Goal: Information Seeking & Learning: Check status

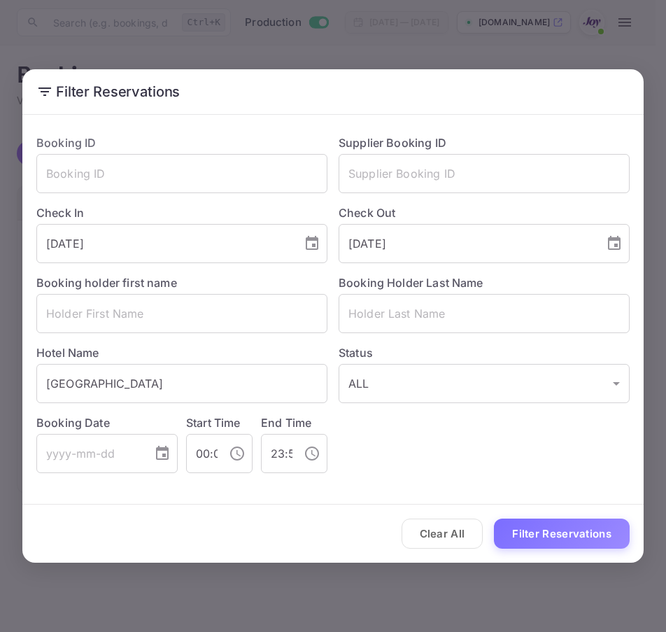
click at [504, 29] on div "Filter Reservations Booking ID ​ Supplier Booking ID ​ Check In 2025-09-24 ​ Ch…" at bounding box center [333, 316] width 666 height 632
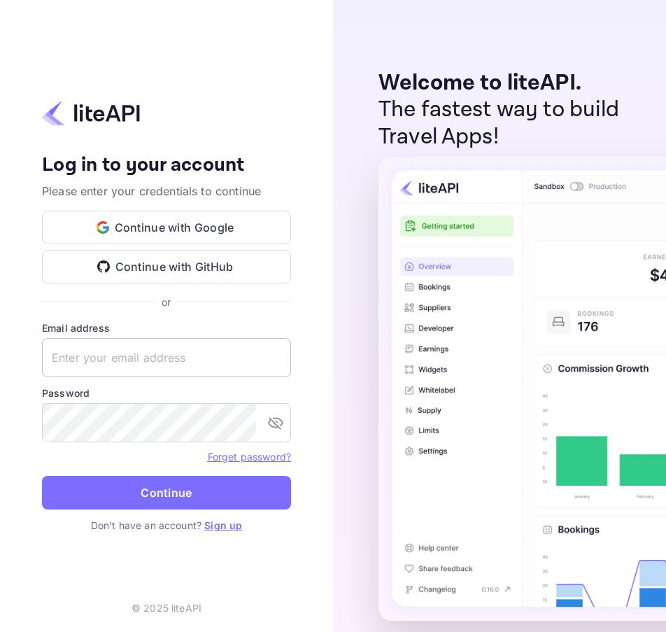
click at [97, 354] on input "text" at bounding box center [166, 357] width 249 height 39
paste input "[EMAIL_ADDRESS][DOMAIN_NAME]"
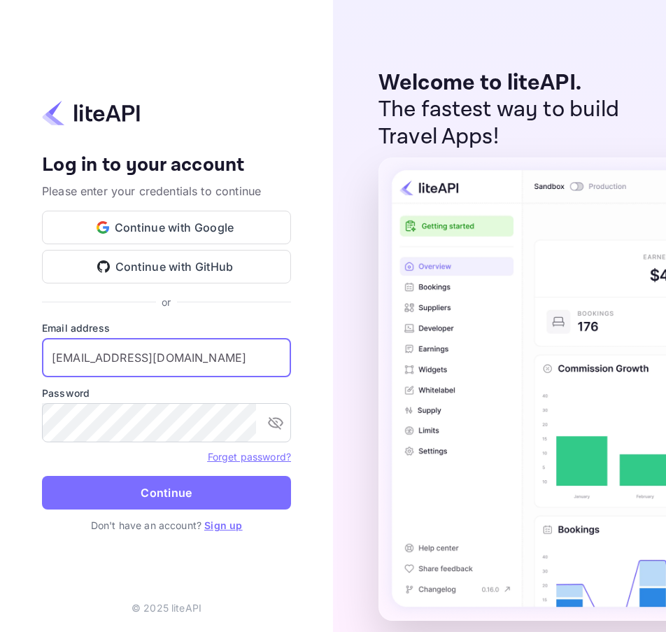
type input "[EMAIL_ADDRESS][DOMAIN_NAME]"
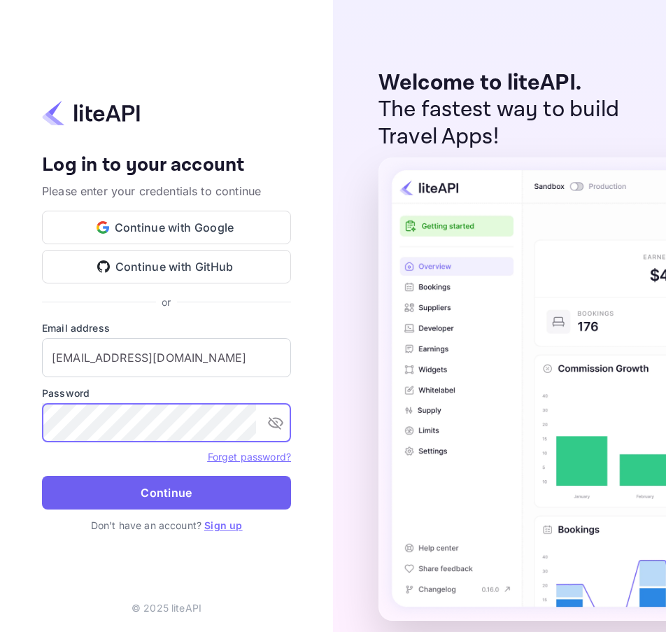
click at [175, 486] on button "Continue" at bounding box center [166, 493] width 249 height 34
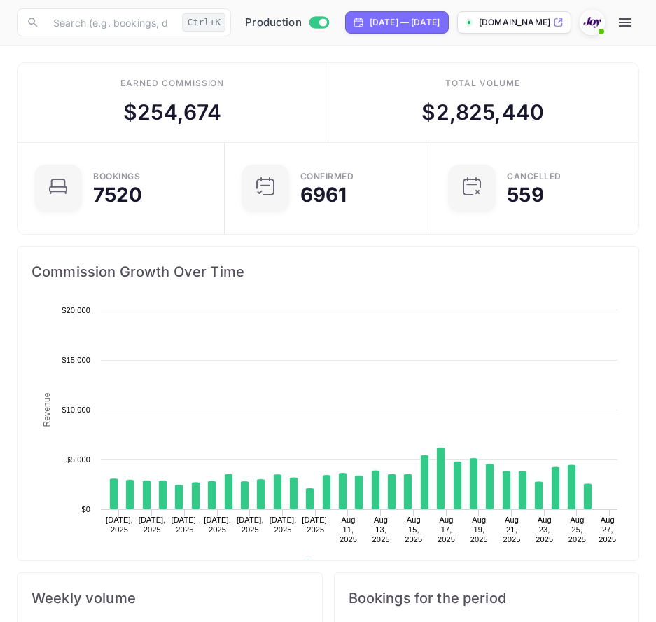
scroll to position [217, 293]
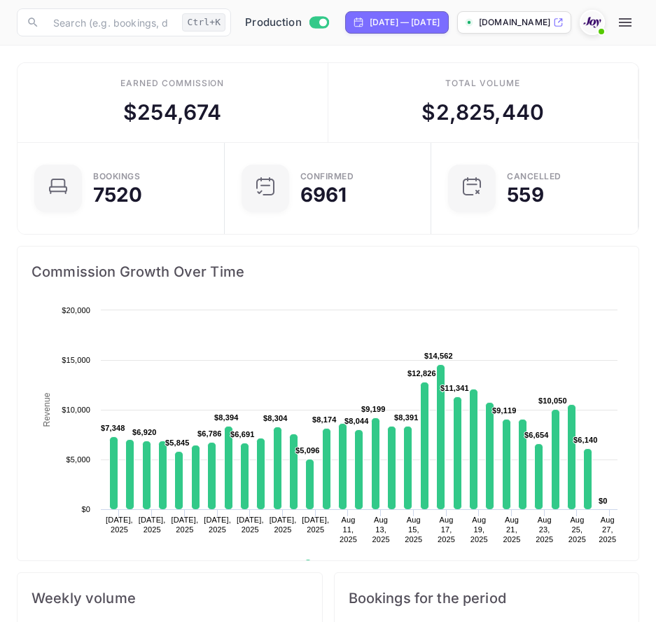
drag, startPoint x: 649, startPoint y: 21, endPoint x: 641, endPoint y: 25, distance: 9.1
click at [634, 21] on icon "button" at bounding box center [625, 22] width 17 height 17
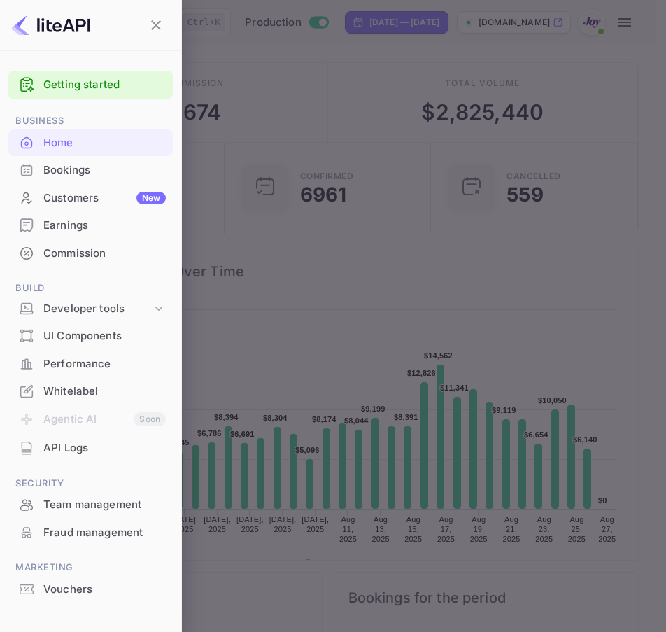
click at [78, 172] on div "Bookings" at bounding box center [104, 170] width 123 height 16
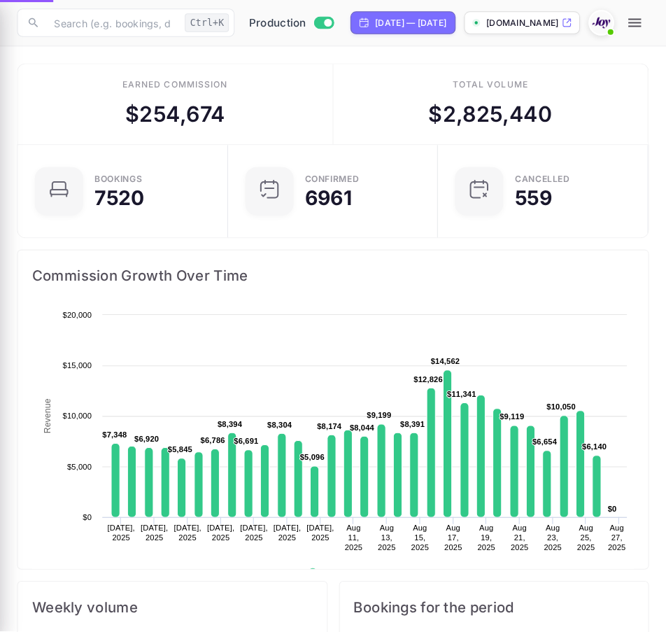
scroll to position [11, 11]
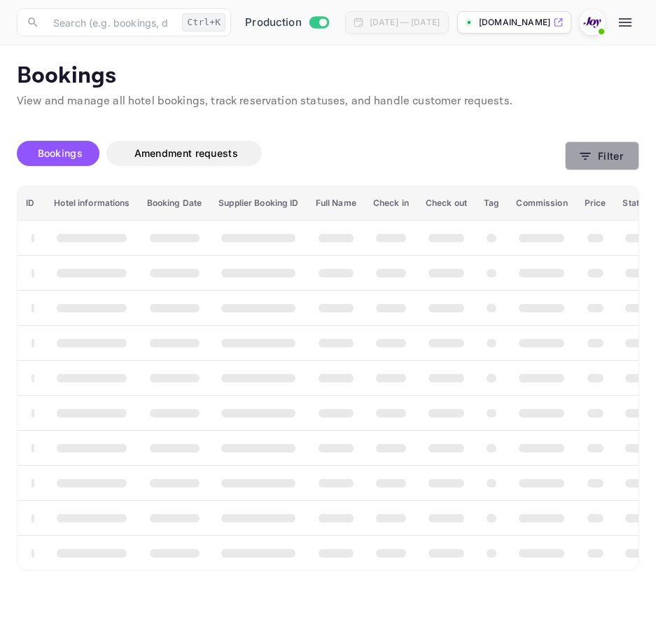
click at [573, 144] on button "Filter" at bounding box center [602, 155] width 74 height 29
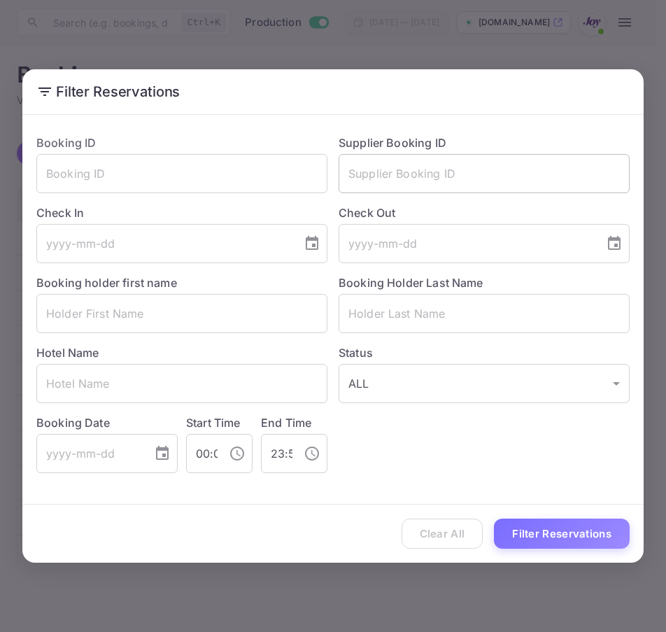
click at [440, 175] on input "text" at bounding box center [484, 173] width 291 height 39
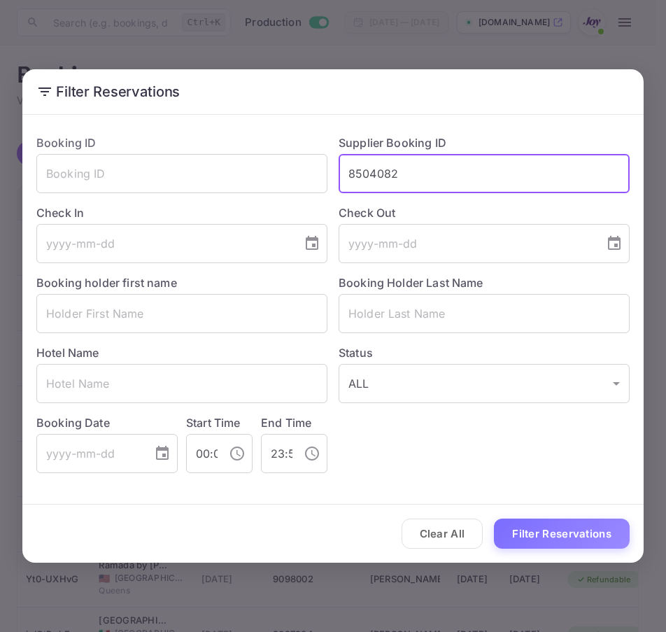
type input "8504082"
click at [587, 530] on button "Filter Reservations" at bounding box center [562, 534] width 136 height 30
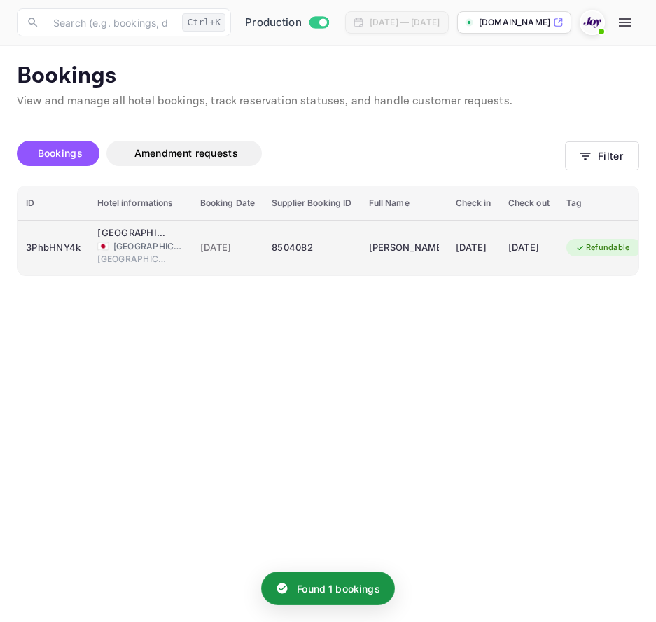
click at [60, 248] on div "3PhbHNY4k" at bounding box center [53, 248] width 55 height 22
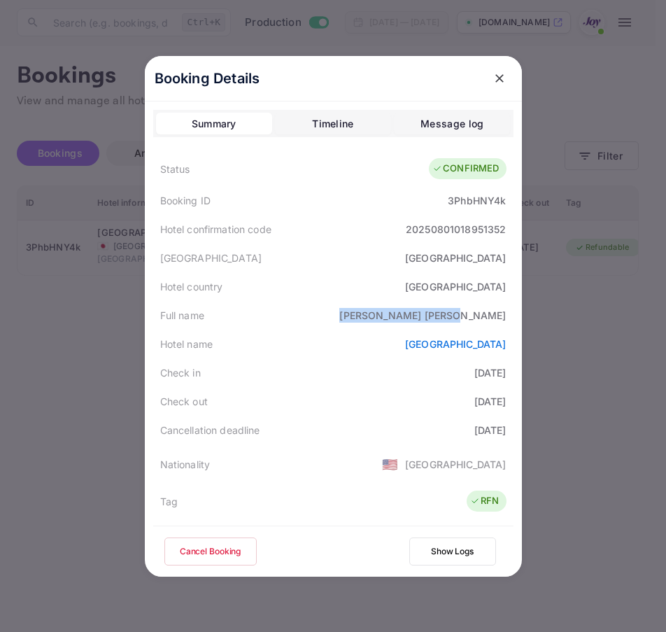
drag, startPoint x: 417, startPoint y: 318, endPoint x: 515, endPoint y: 313, distance: 98.1
click at [515, 313] on div "Booking Details Summary Timeline Message log Status CONFIRMED Booking ID 3PhbHN…" at bounding box center [333, 316] width 377 height 521
copy div "Nathaniel Walton"
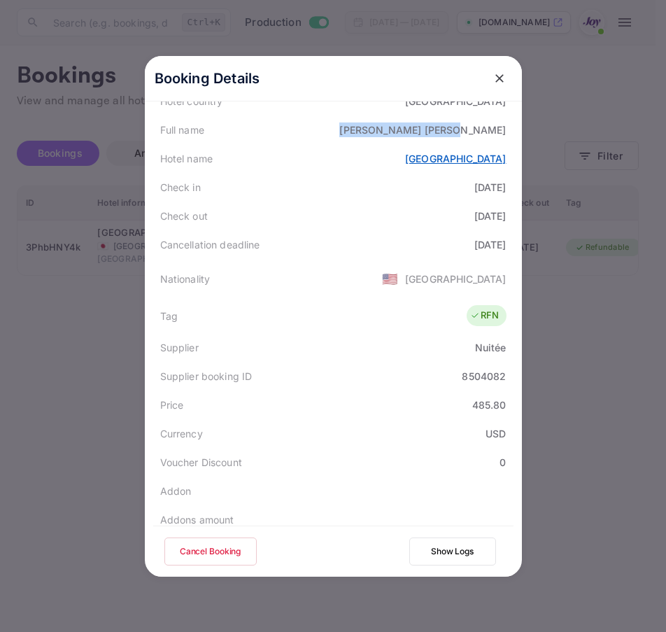
scroll to position [210, 0]
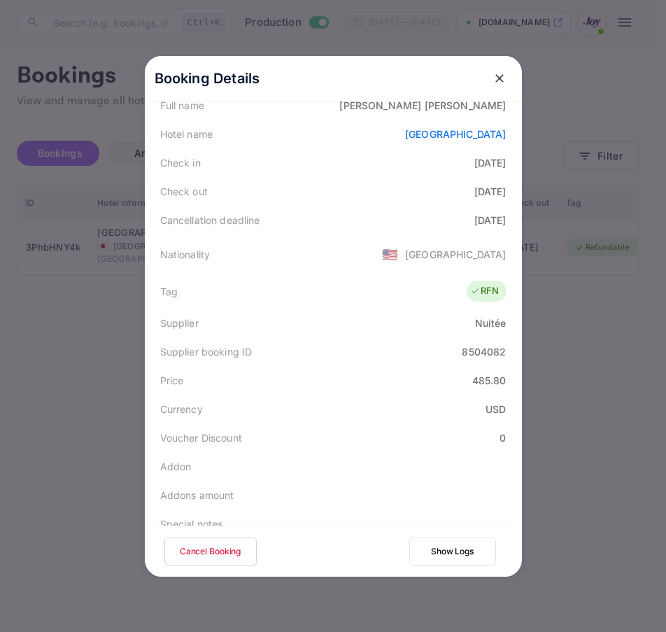
click at [655, 358] on div at bounding box center [333, 316] width 666 height 632
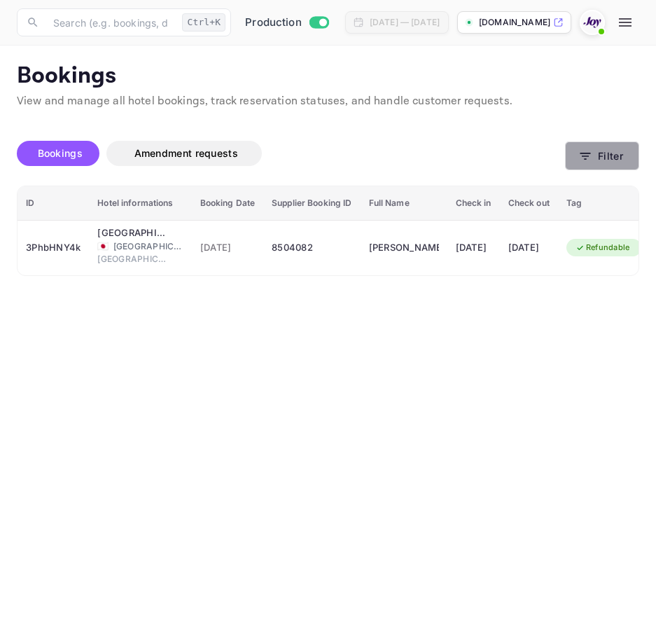
click at [617, 165] on button "Filter" at bounding box center [602, 155] width 74 height 29
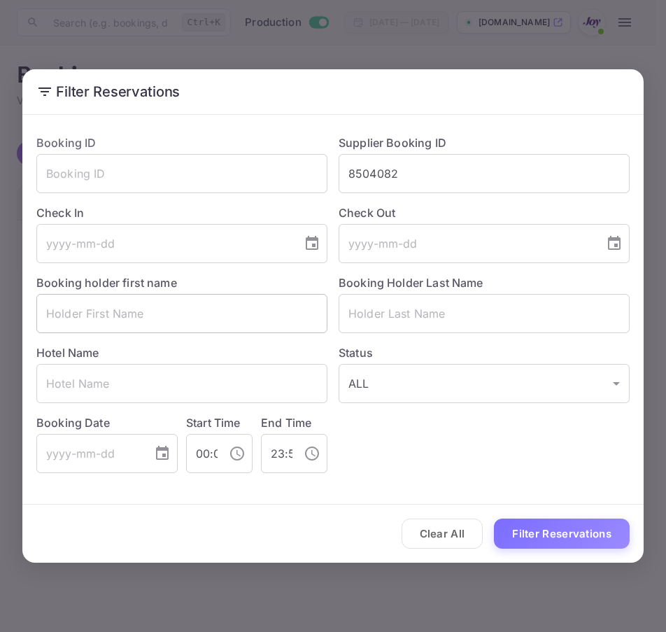
click at [123, 314] on input "text" at bounding box center [181, 313] width 291 height 39
paste input "Nathaniel Walton"
drag, startPoint x: 102, startPoint y: 313, endPoint x: 200, endPoint y: 312, distance: 97.3
click at [200, 312] on input "Nathaniel Walton" at bounding box center [181, 313] width 291 height 39
type input "Nathaniel"
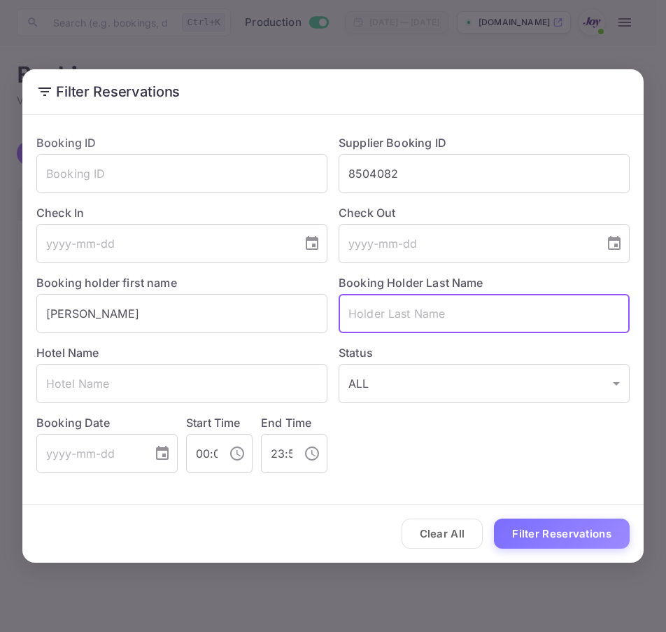
click at [370, 313] on input "text" at bounding box center [484, 313] width 291 height 39
paste input "Walton"
type input "Walton"
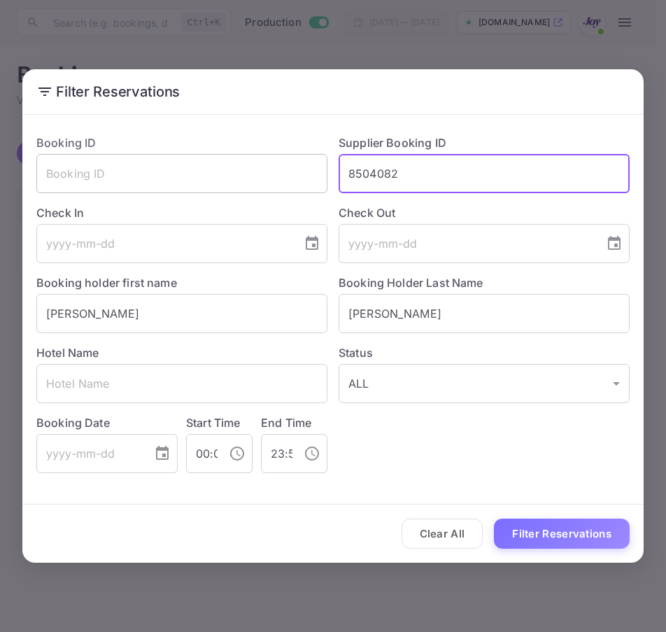
drag, startPoint x: 455, startPoint y: 166, endPoint x: 276, endPoint y: 190, distance: 180.9
click at [276, 190] on div "Booking ID ​ Supplier Booking ID 8504082 ​ Check In ​ Check Out ​ Booking holde…" at bounding box center [327, 298] width 605 height 350
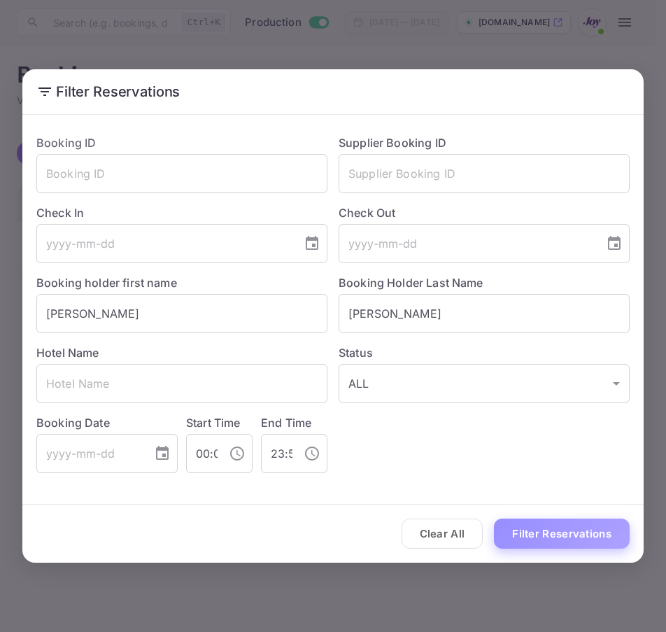
click at [601, 539] on button "Filter Reservations" at bounding box center [562, 534] width 136 height 30
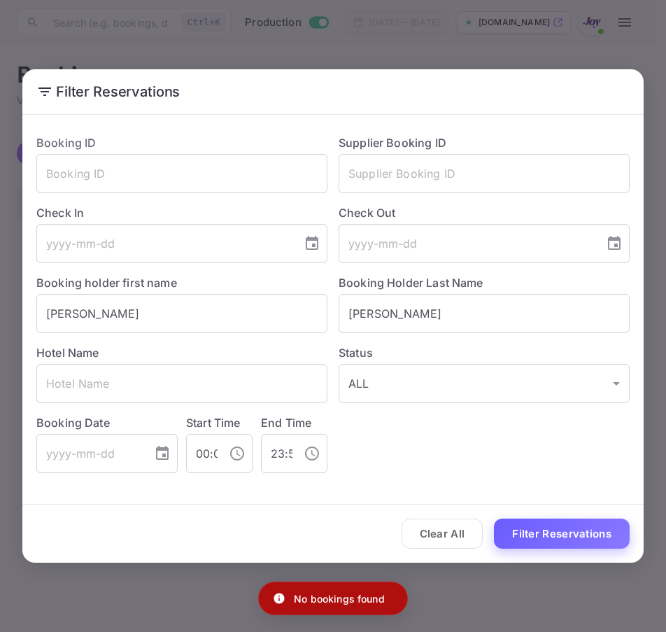
click at [601, 539] on button "Filter Reservations" at bounding box center [562, 534] width 136 height 30
